Goal: Navigation & Orientation: Find specific page/section

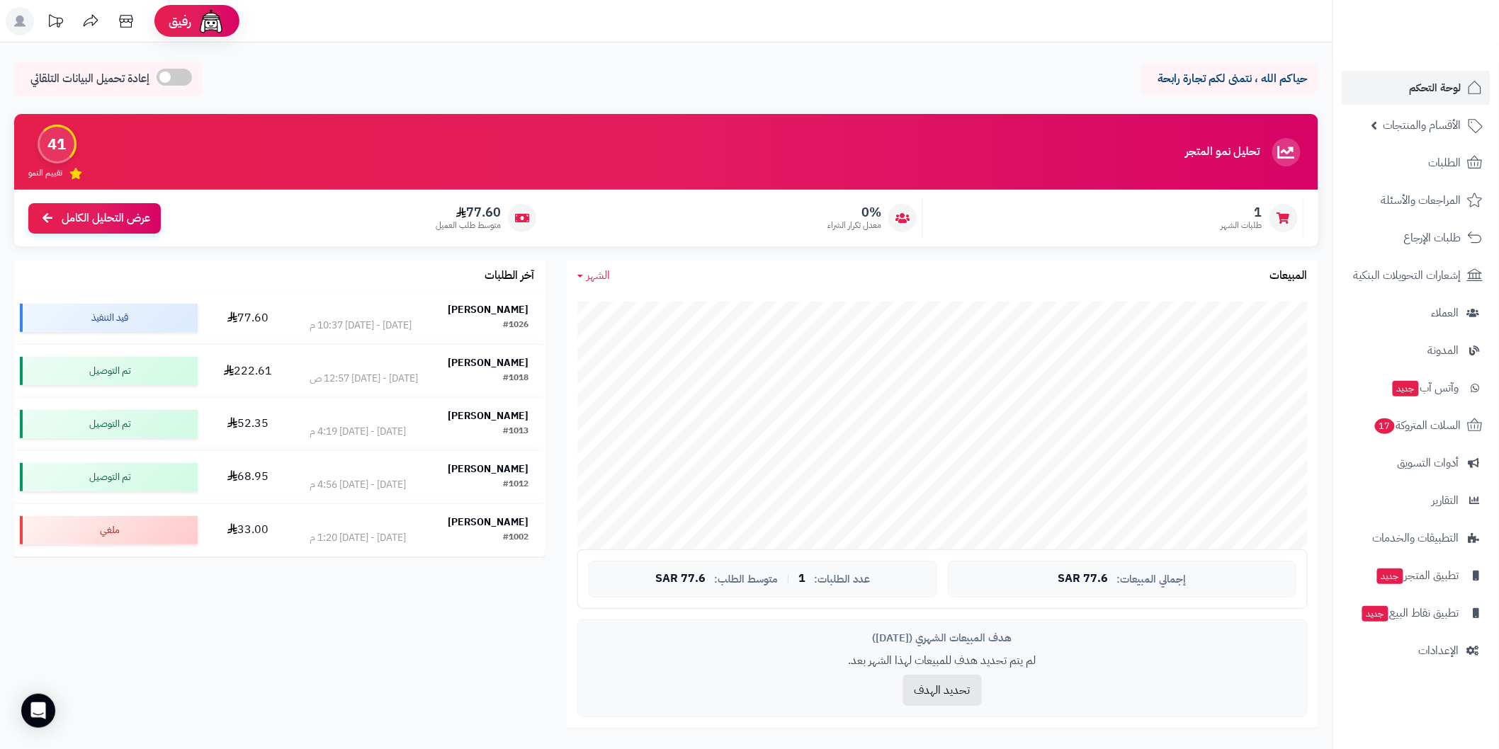
scroll to position [472, 0]
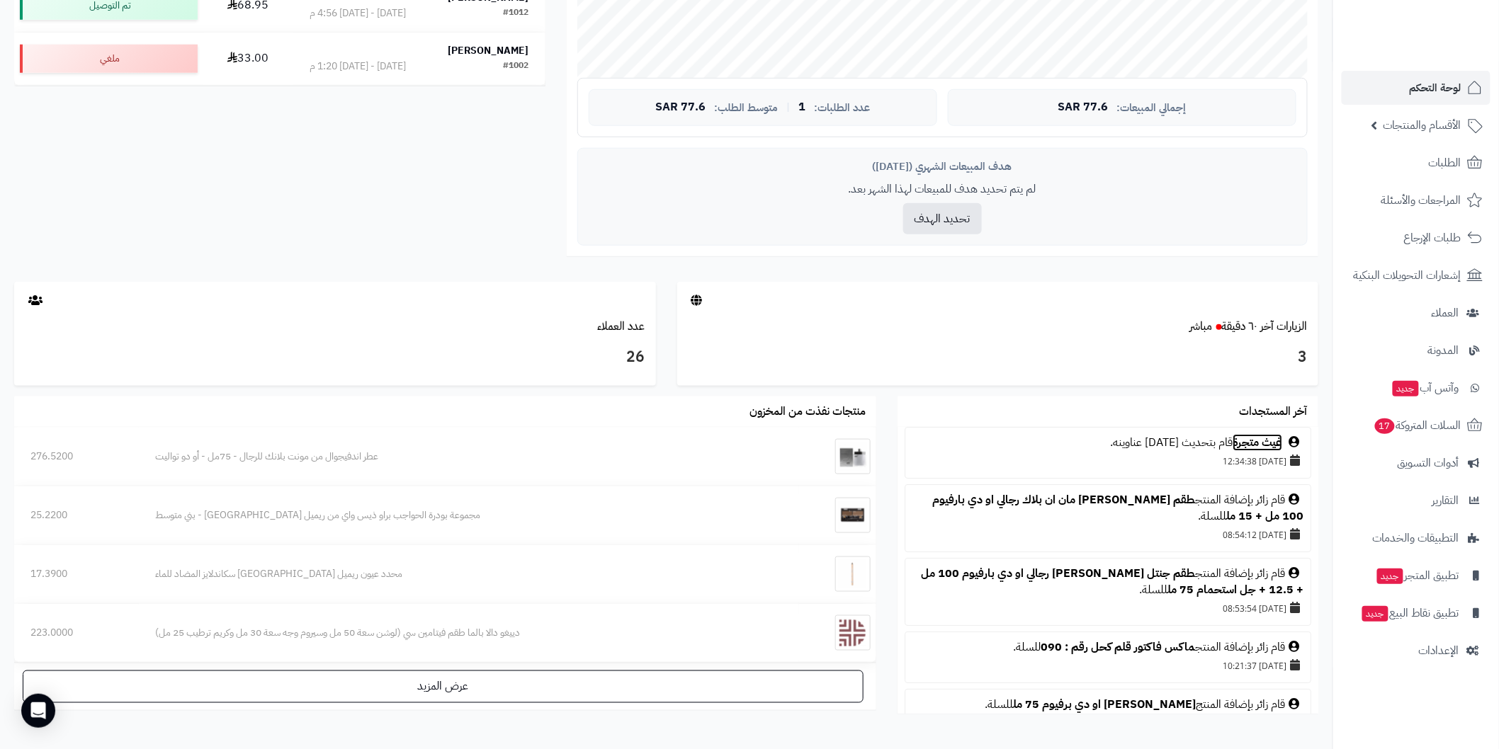
click at [1263, 444] on link "غيث متجرة" at bounding box center [1257, 442] width 50 height 17
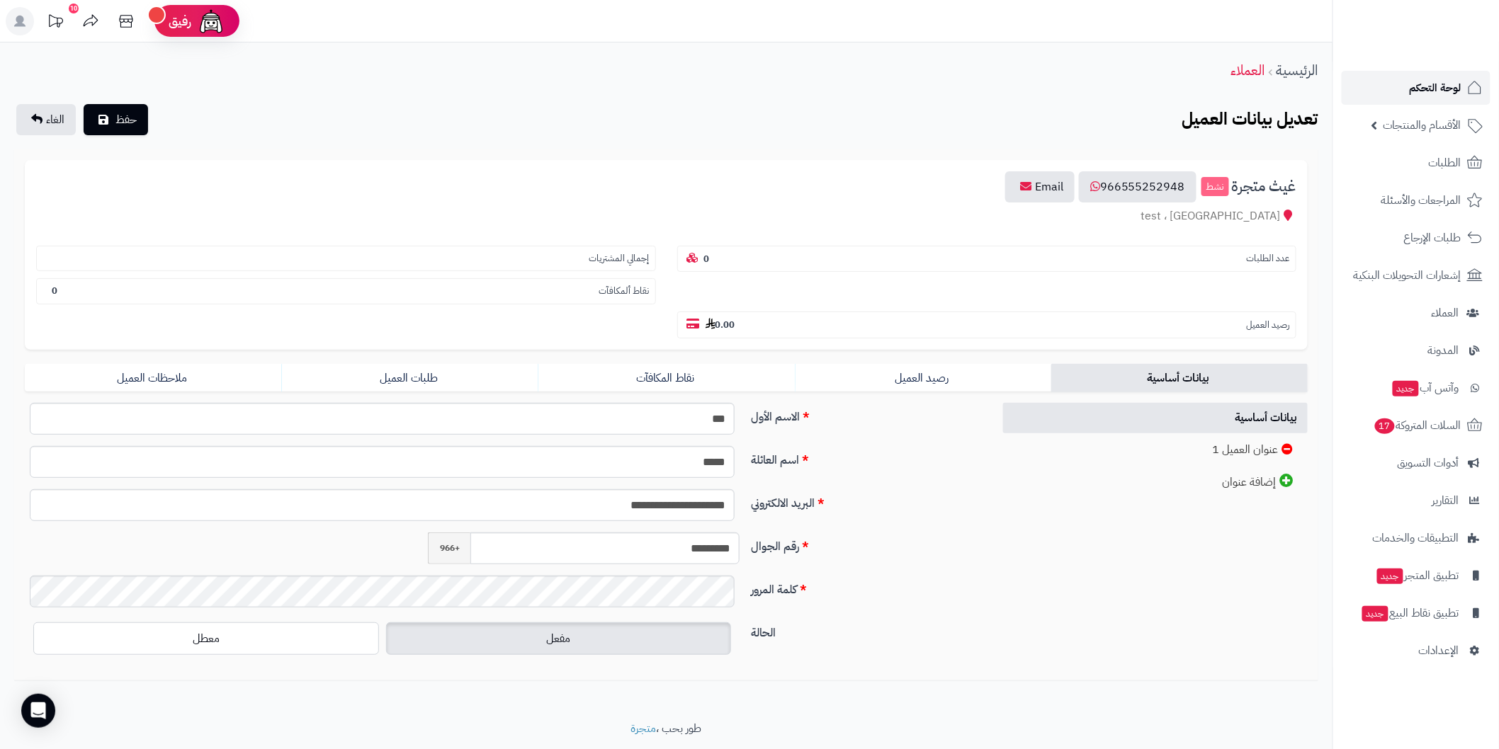
click at [1441, 88] on span "لوحة التحكم" at bounding box center [1436, 88] width 52 height 20
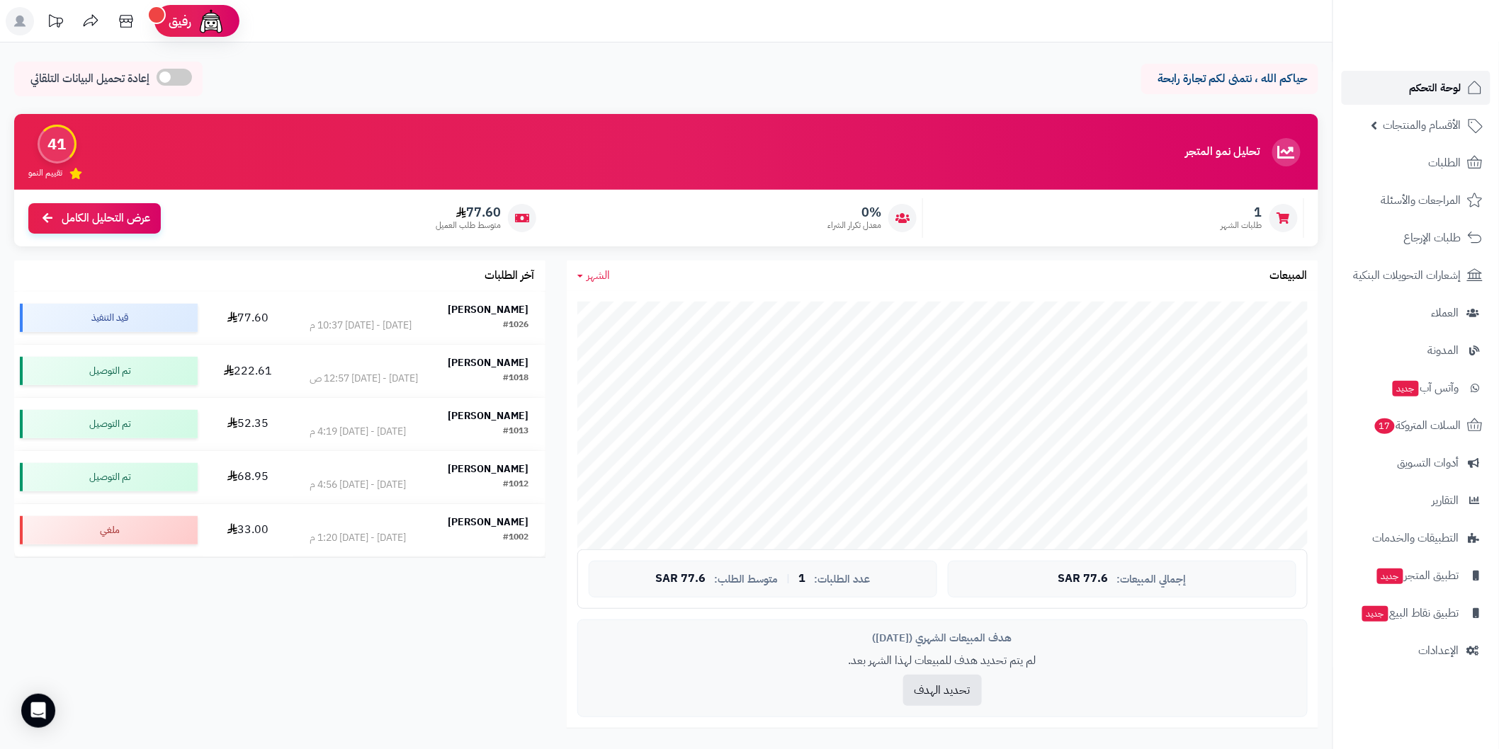
click at [1441, 76] on link "لوحة التحكم" at bounding box center [1416, 88] width 149 height 34
click at [1432, 89] on span "لوحة التحكم" at bounding box center [1436, 88] width 52 height 20
